Goal: Check status: Check status

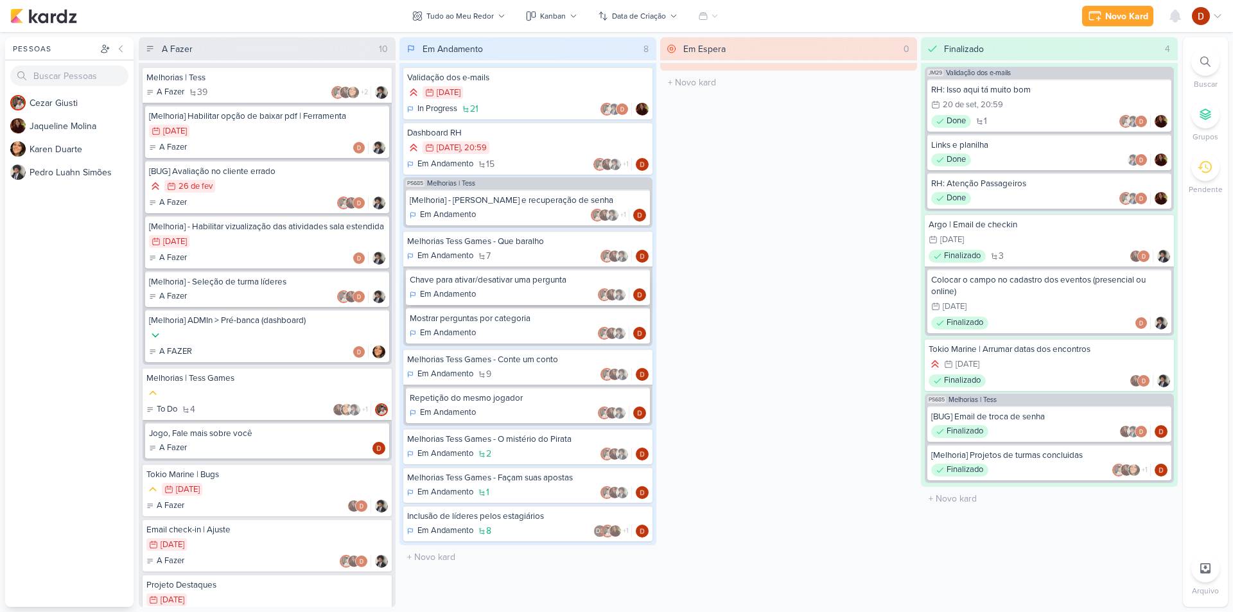
click at [537, 292] on div "Em Andamento" at bounding box center [528, 294] width 236 height 13
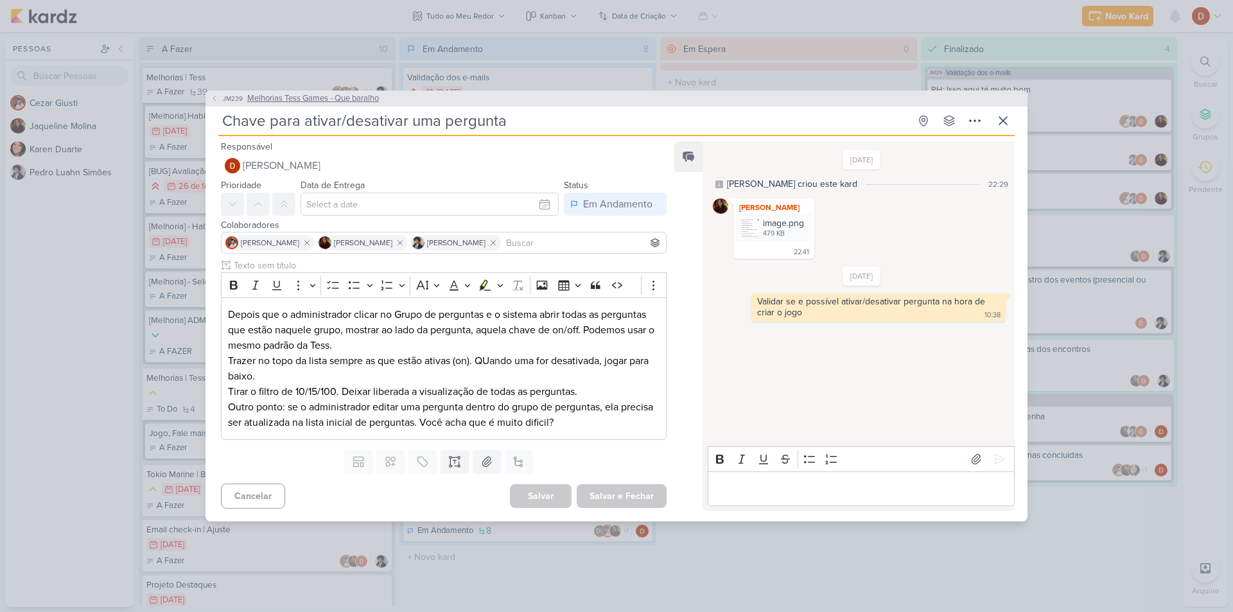
click at [224, 104] on button "JM239 Melhorias Tess Games - Que baralho" at bounding box center [295, 98] width 168 height 13
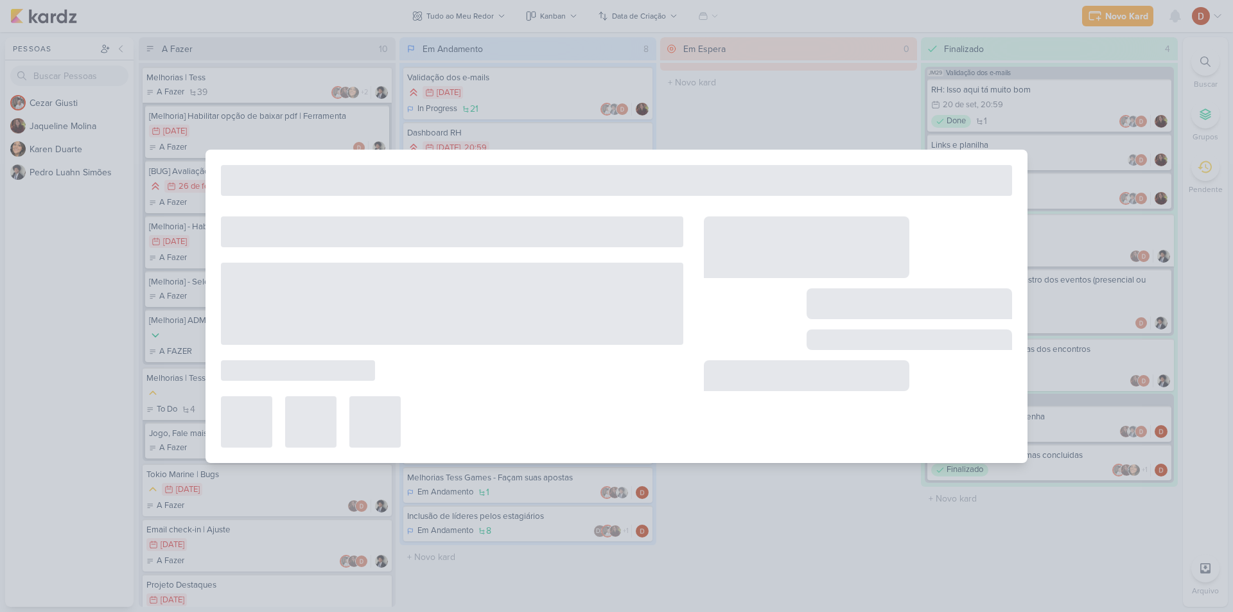
type input "Melhorias Tess Games - Que baralho"
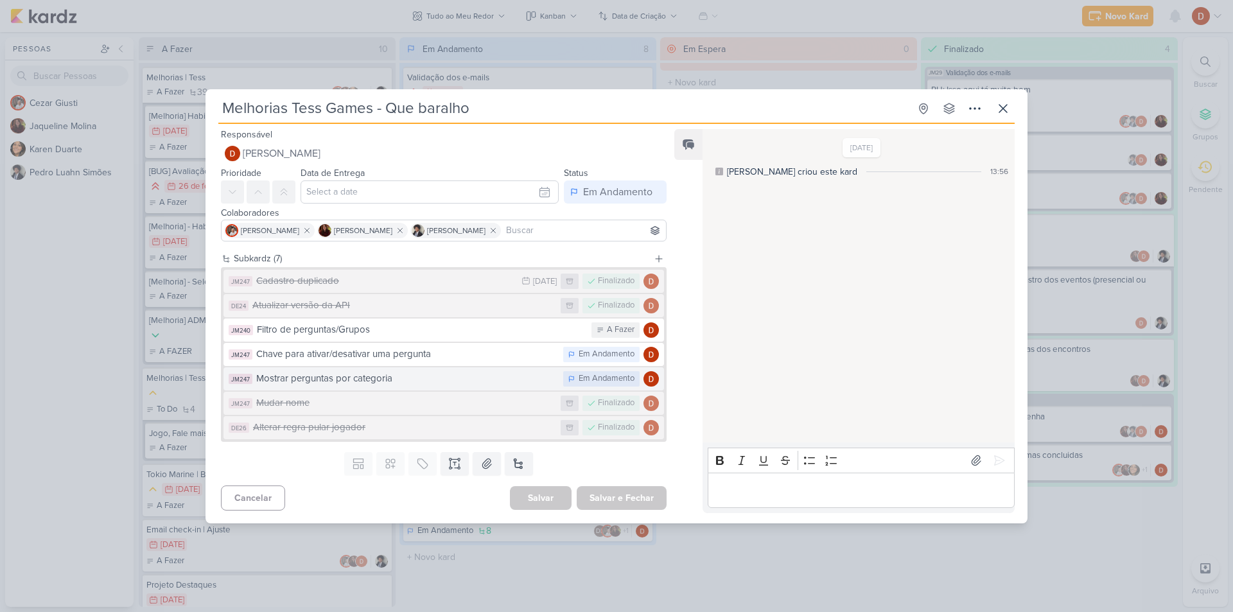
click at [447, 371] on div "Mostrar perguntas por categoria" at bounding box center [406, 378] width 301 height 15
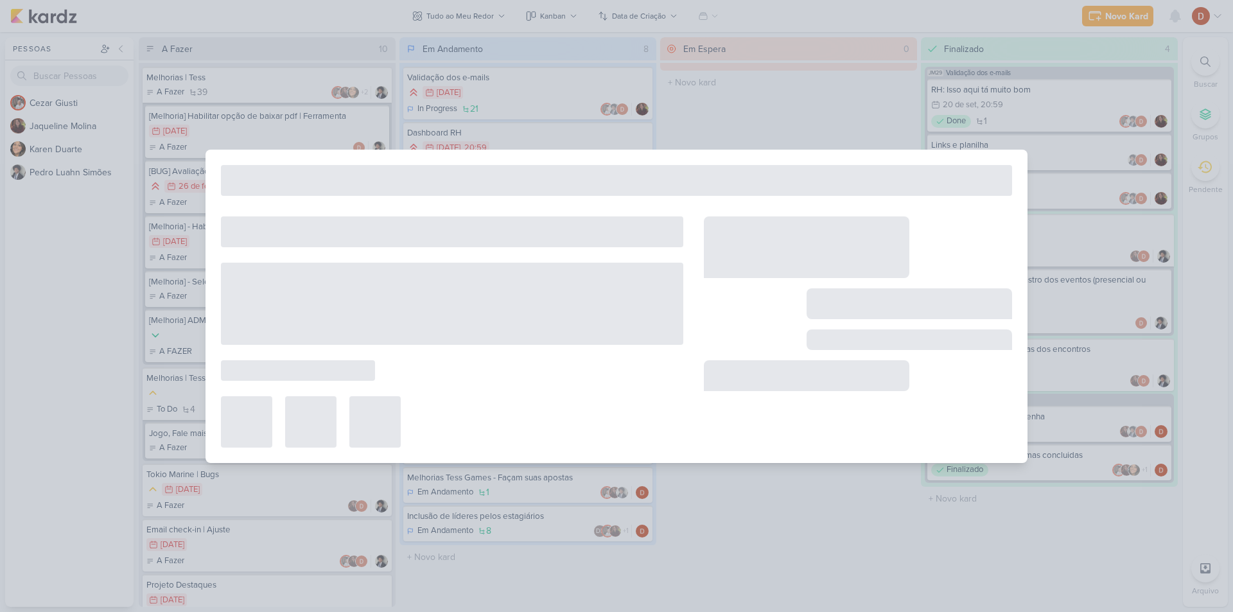
type input "Mostrar perguntas por categoria"
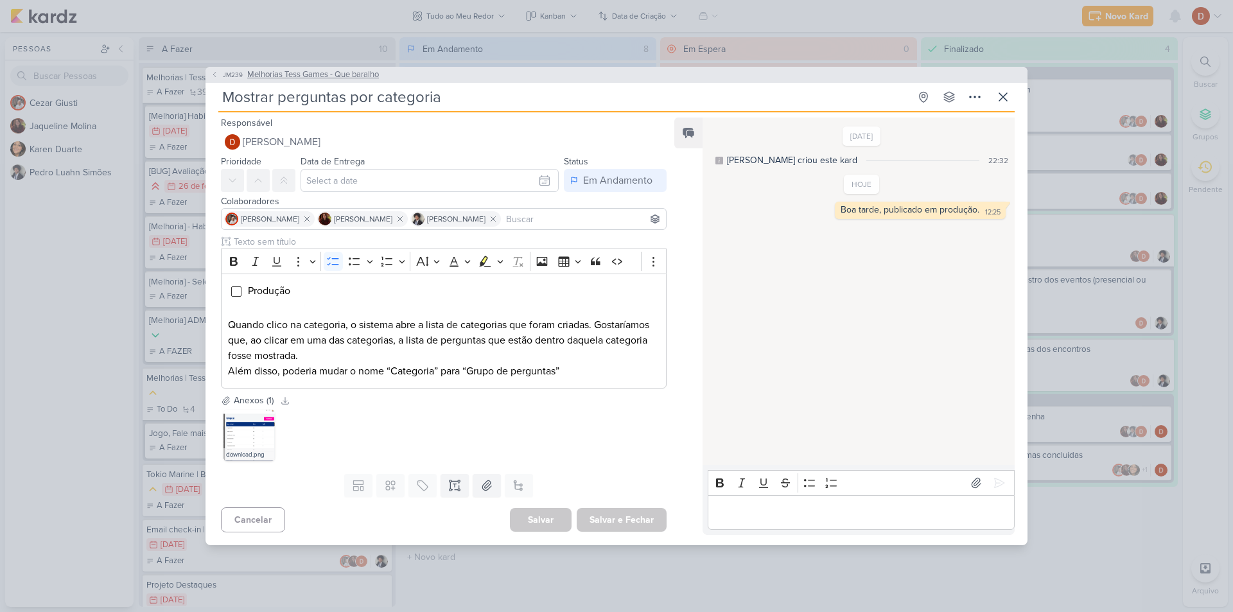
click at [224, 76] on span "JM239" at bounding box center [233, 75] width 24 height 10
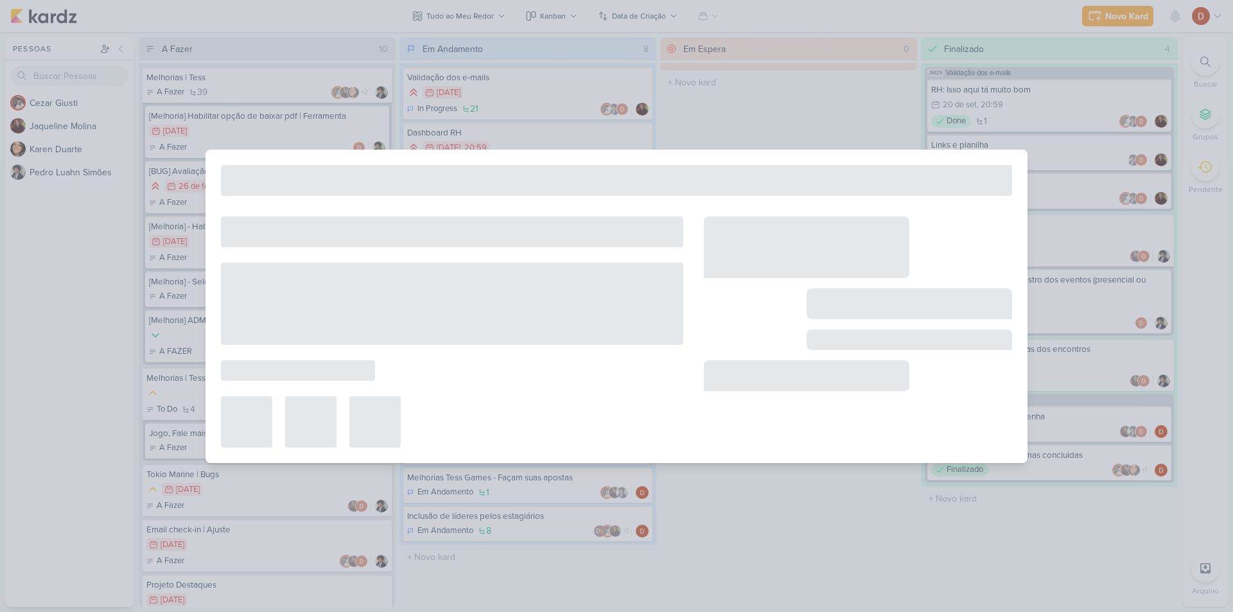
type input "Melhorias Tess Games - Que baralho"
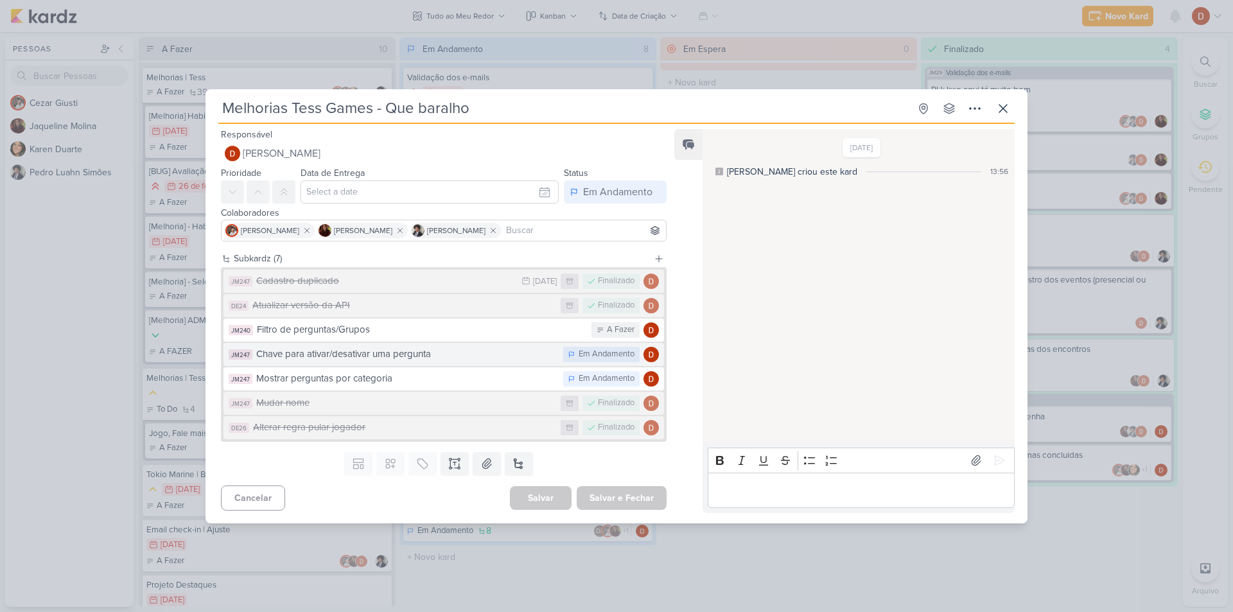
click at [406, 355] on div "Chave para ativar/desativar uma pergunta" at bounding box center [406, 354] width 301 height 15
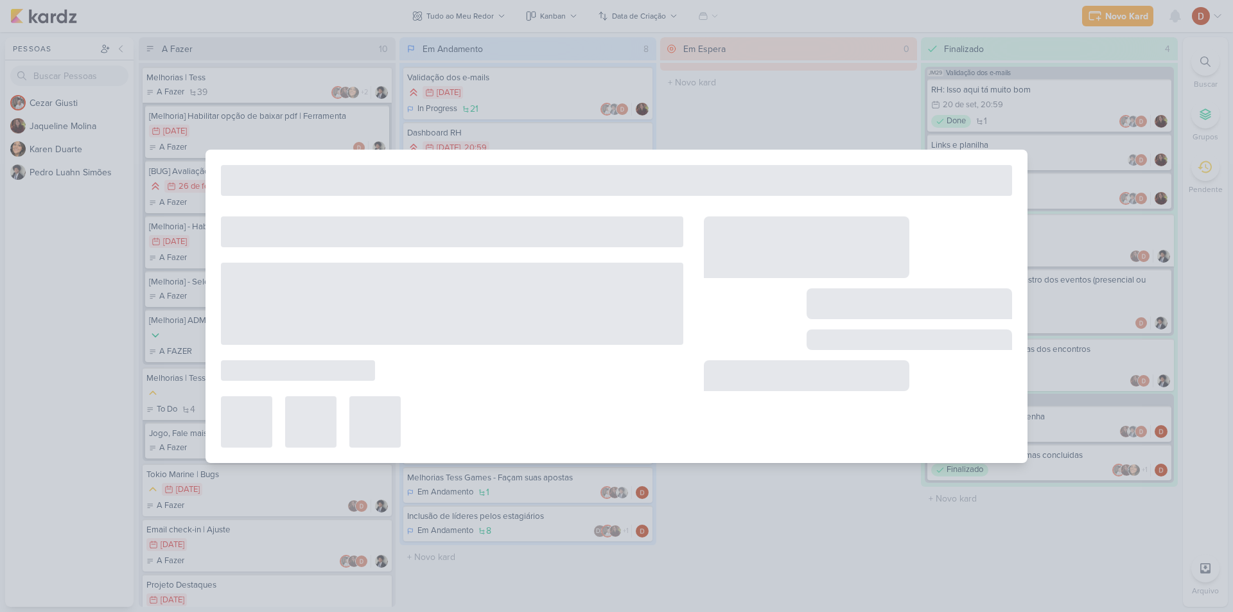
type input "Chave para ativar/desativar uma pergunta"
